Goal: Find contact information: Find contact information

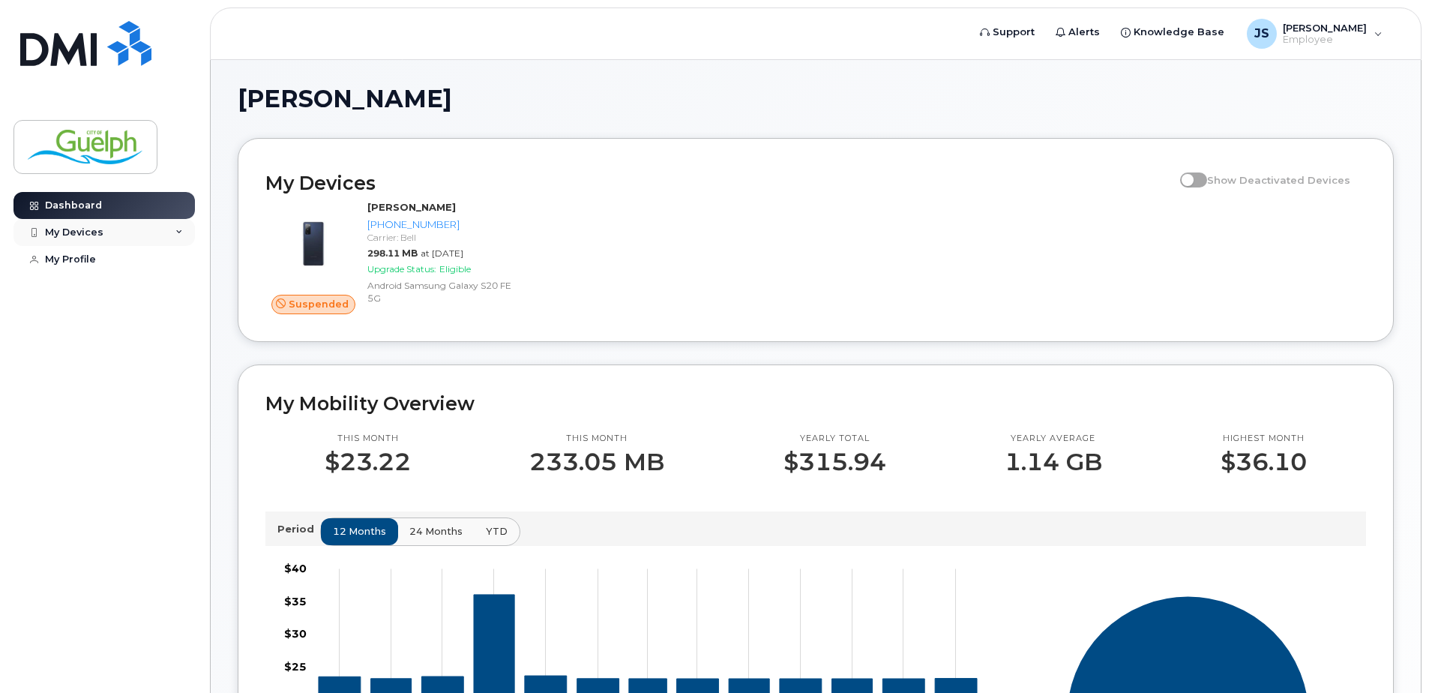
click at [173, 232] on div "My Devices" at bounding box center [103, 232] width 181 height 27
click at [89, 228] on div "My Devices" at bounding box center [74, 232] width 58 height 12
click at [82, 232] on div "My Devices" at bounding box center [74, 232] width 58 height 12
click at [154, 293] on div "[PHONE_NUMBER]" at bounding box center [136, 288] width 91 height 13
